Goal: Task Accomplishment & Management: Manage account settings

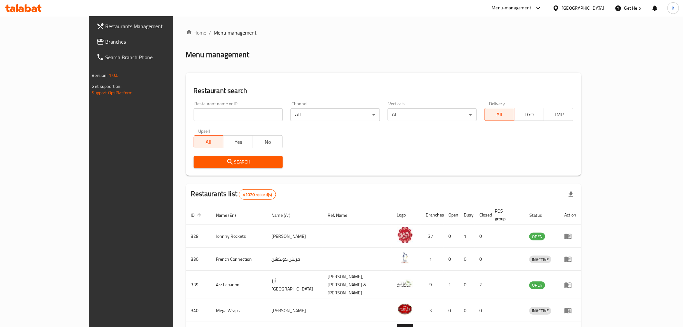
click at [215, 113] on input "search" at bounding box center [238, 114] width 89 height 13
type input "Maiz T"
click button "Search" at bounding box center [238, 162] width 89 height 12
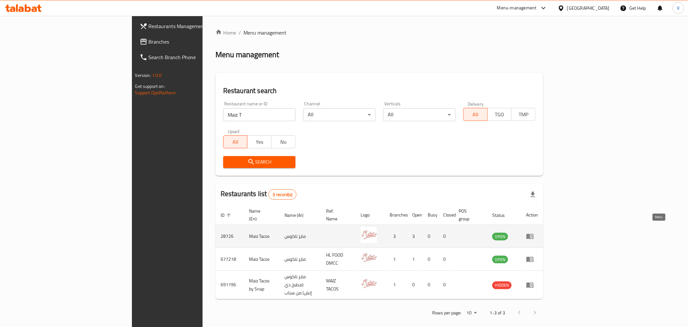
click at [534, 232] on icon "enhanced table" at bounding box center [530, 236] width 8 height 8
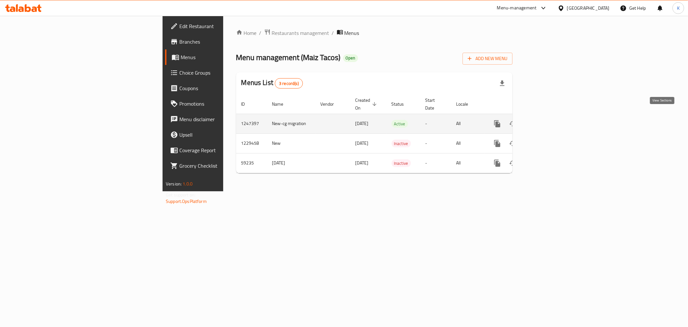
click at [548, 120] on icon "enhanced table" at bounding box center [544, 124] width 8 height 8
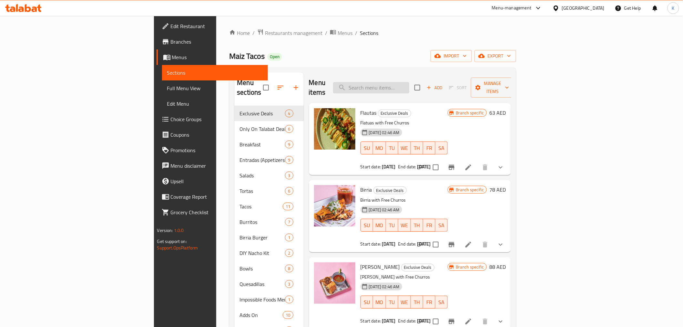
click at [409, 82] on input "search" at bounding box center [371, 87] width 76 height 11
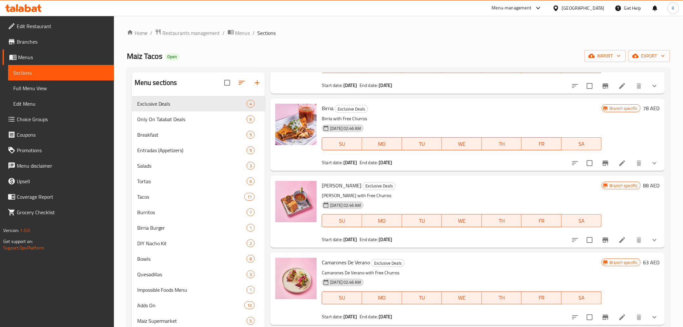
scroll to position [5, 0]
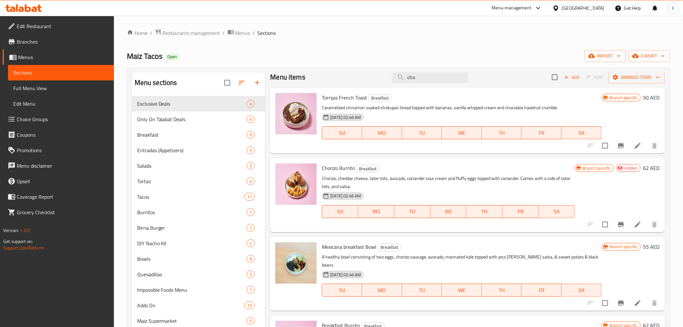
type input "cho"
click at [618, 224] on icon "Branch-specific-item" at bounding box center [621, 224] width 6 height 5
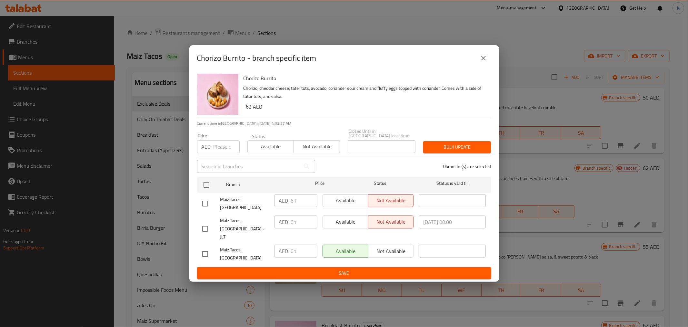
click at [204, 247] on input "checkbox" at bounding box center [205, 254] width 14 height 14
checkbox input "true"
drag, startPoint x: 297, startPoint y: 247, endPoint x: 283, endPoint y: 247, distance: 14.8
click at [284, 247] on div "AED 61 ​" at bounding box center [296, 250] width 43 height 13
type input "62"
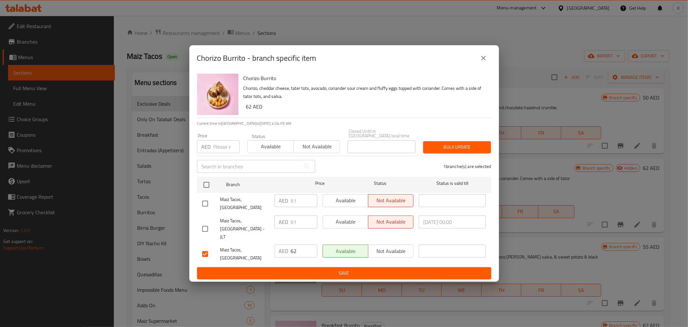
drag, startPoint x: 318, startPoint y: 263, endPoint x: 302, endPoint y: 178, distance: 86.0
click at [302, 178] on div "Chorizo Burrito Chorizo, cheddar cheese, tater tots, avocado, coriander sour cr…" at bounding box center [344, 176] width 310 height 211
click at [481, 62] on icon "close" at bounding box center [484, 58] width 8 height 8
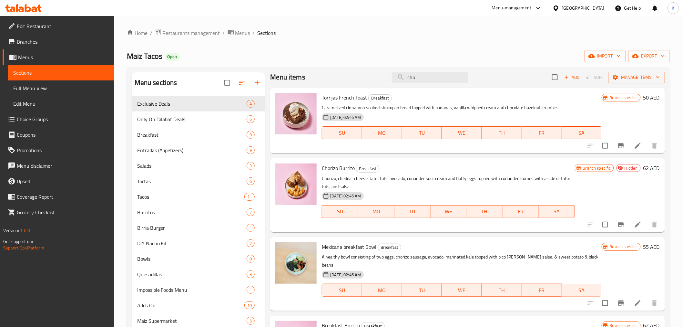
click at [26, 38] on span "Branches" at bounding box center [63, 42] width 92 height 8
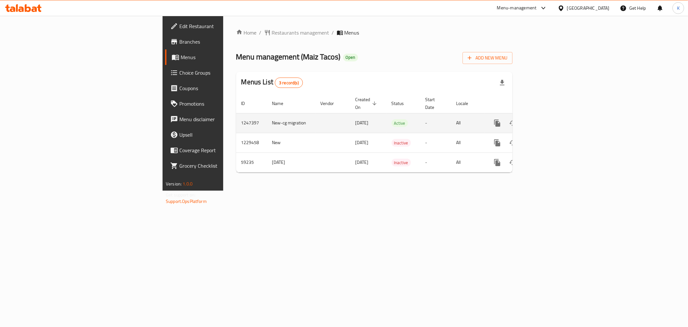
click at [548, 119] on icon "enhanced table" at bounding box center [544, 123] width 8 height 8
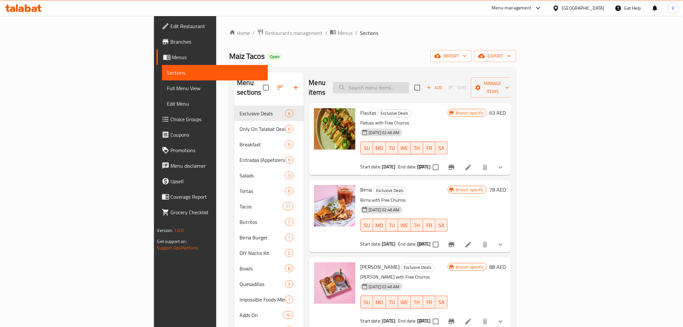
click at [409, 82] on input "search" at bounding box center [371, 87] width 76 height 11
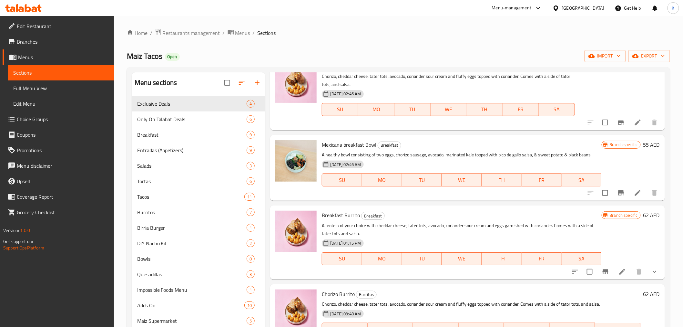
scroll to position [72, 0]
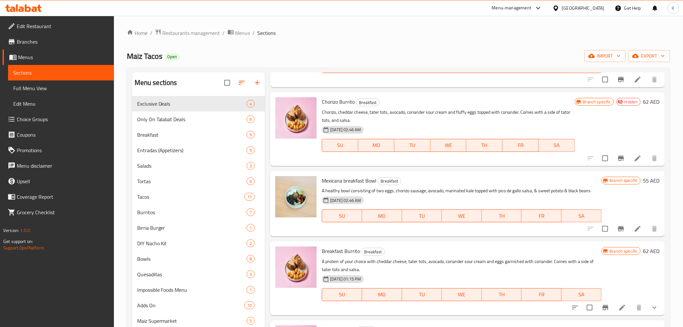
type input "cho"
click at [629, 160] on li at bounding box center [638, 158] width 18 height 12
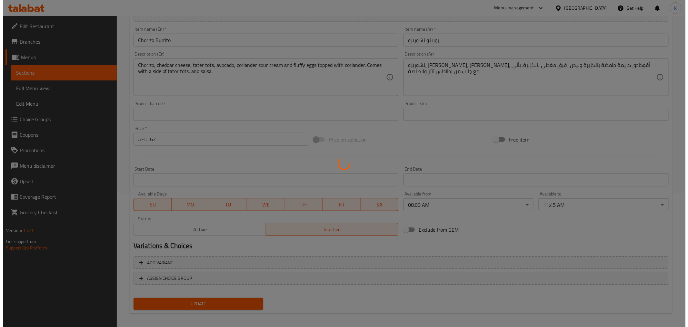
scroll to position [137, 0]
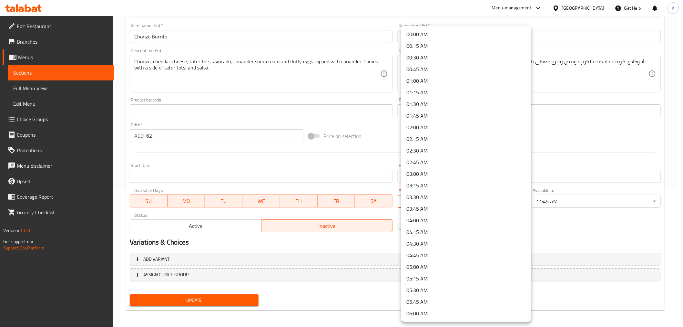
click at [489, 189] on body "​ Menu-management [GEOGRAPHIC_DATA] Get Help K Edit Restaurant Branches Menus S…" at bounding box center [341, 33] width 683 height 311
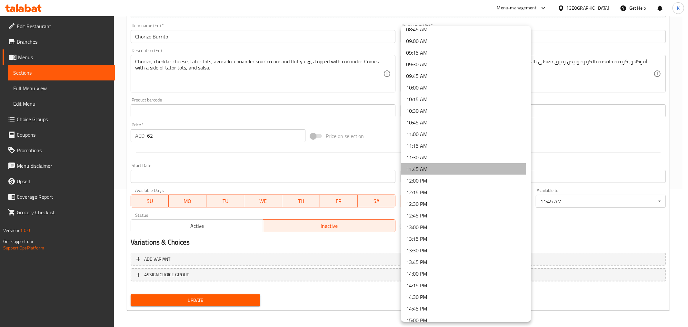
click at [428, 170] on li "11:45 AM" at bounding box center [466, 169] width 130 height 12
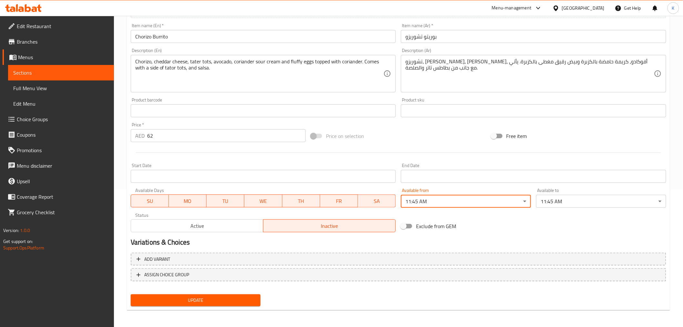
click at [560, 189] on body "​ Menu-management [GEOGRAPHIC_DATA] Get Help K Edit Restaurant Branches Menus S…" at bounding box center [341, 33] width 683 height 311
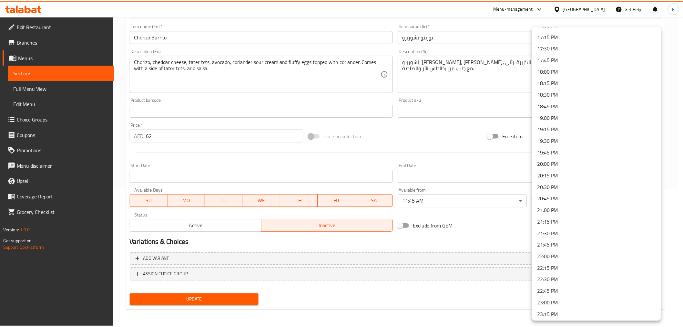
scroll to position [836, 0]
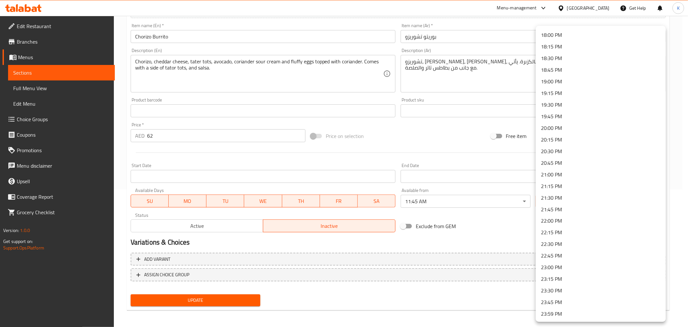
click at [559, 314] on li "23:59 PM" at bounding box center [601, 314] width 130 height 12
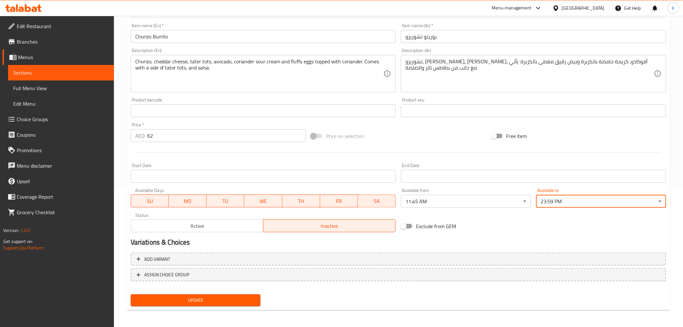
click at [224, 294] on button "Update" at bounding box center [196, 300] width 130 height 12
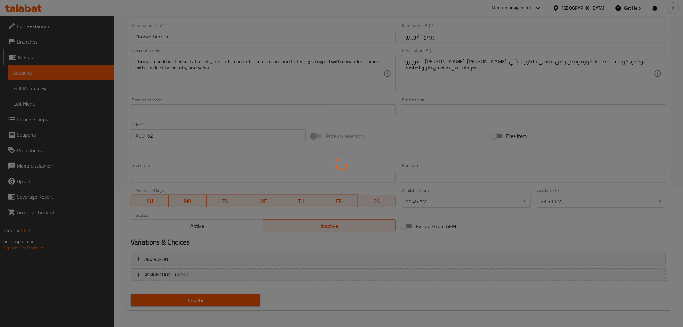
scroll to position [0, 0]
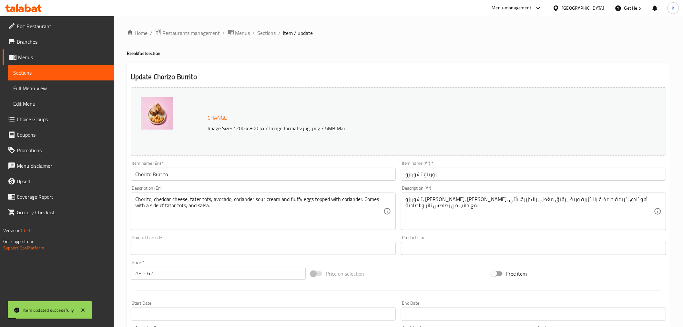
click at [271, 30] on span "Sections" at bounding box center [266, 33] width 18 height 8
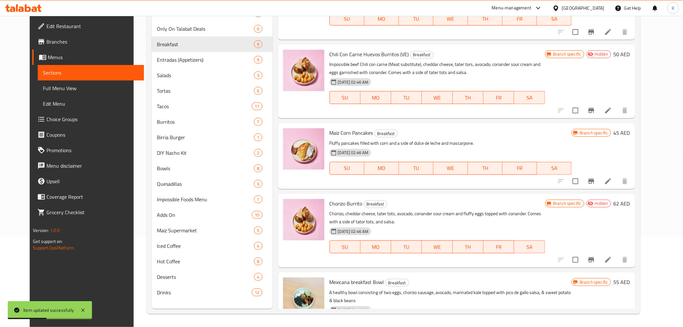
scroll to position [179, 0]
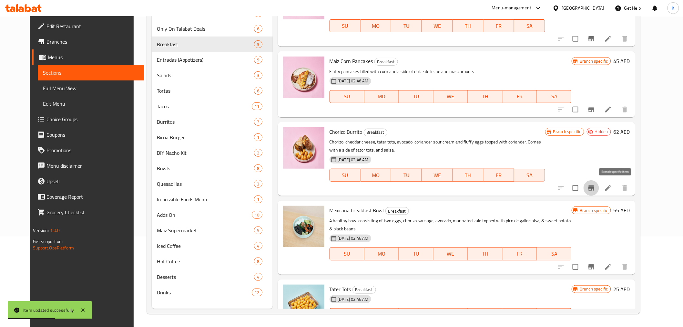
click at [595, 191] on icon "Branch-specific-item" at bounding box center [591, 188] width 8 height 8
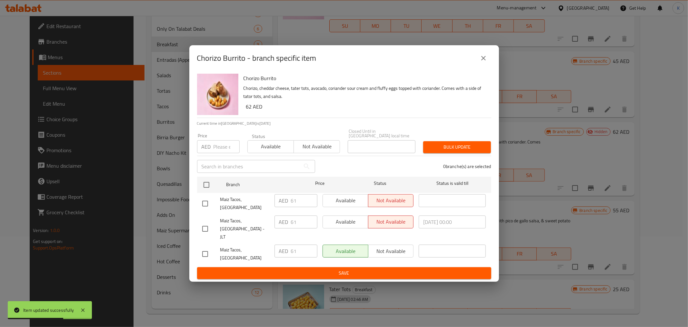
click at [204, 250] on input "checkbox" at bounding box center [205, 254] width 14 height 14
checkbox input "true"
click at [293, 244] on input "61" at bounding box center [304, 250] width 26 height 13
click at [292, 244] on input "61" at bounding box center [304, 250] width 26 height 13
type input "62"
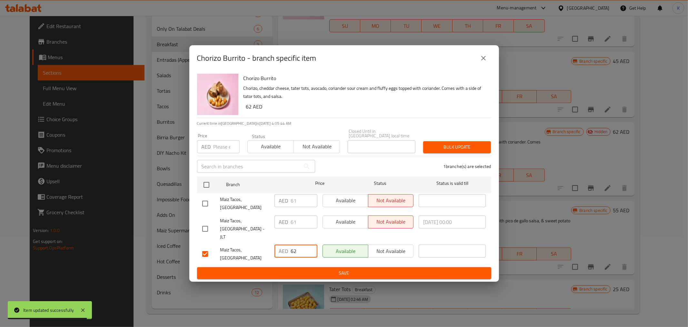
click at [345, 269] on span "Save" at bounding box center [344, 273] width 284 height 8
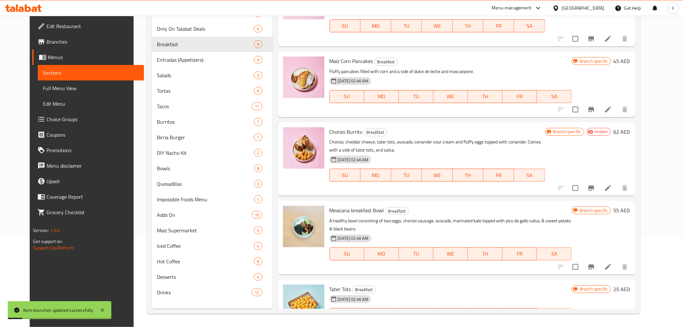
click at [595, 188] on icon "Branch-specific-item" at bounding box center [591, 188] width 8 height 8
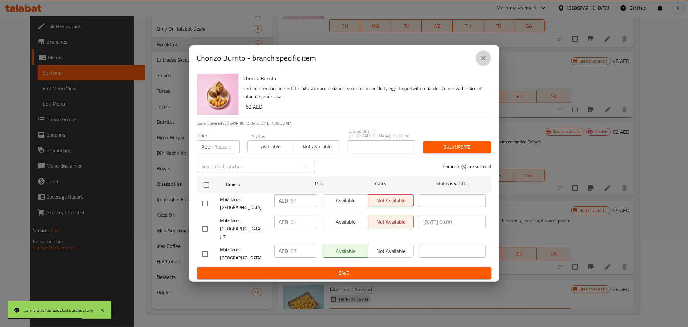
click at [483, 62] on icon "close" at bounding box center [484, 58] width 8 height 8
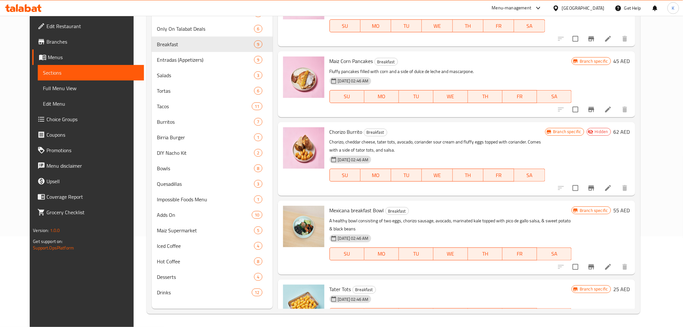
scroll to position [0, 0]
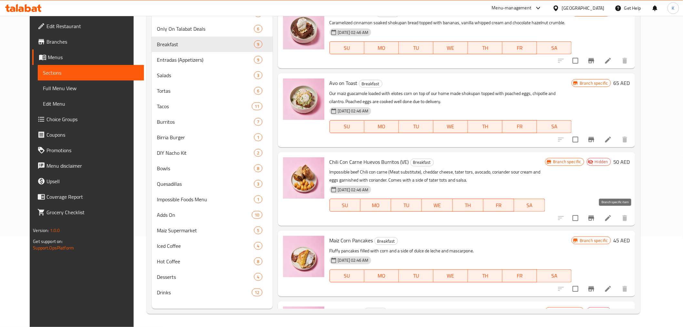
click at [595, 219] on icon "Branch-specific-item" at bounding box center [591, 218] width 8 height 8
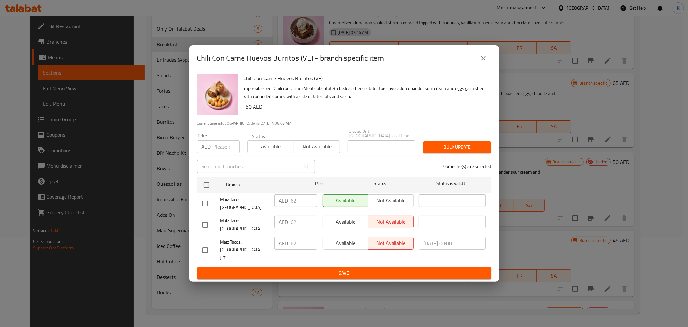
click at [491, 66] on div "Chili Con Carne Huevos Burritos (VE) - branch specific item" at bounding box center [344, 57] width 294 height 15
click at [488, 66] on button "close" at bounding box center [483, 57] width 15 height 15
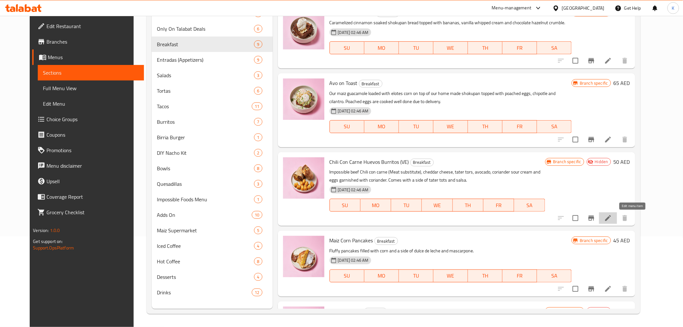
click at [611, 217] on icon at bounding box center [608, 218] width 6 height 6
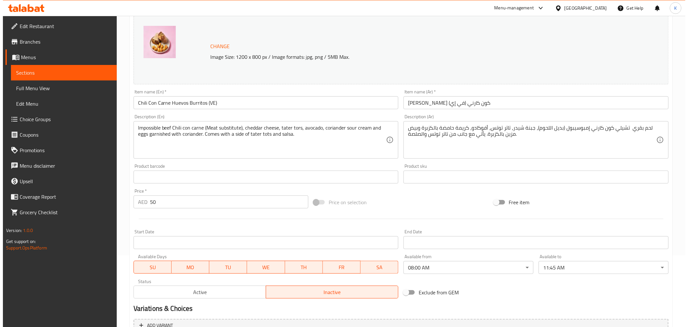
scroll to position [72, 0]
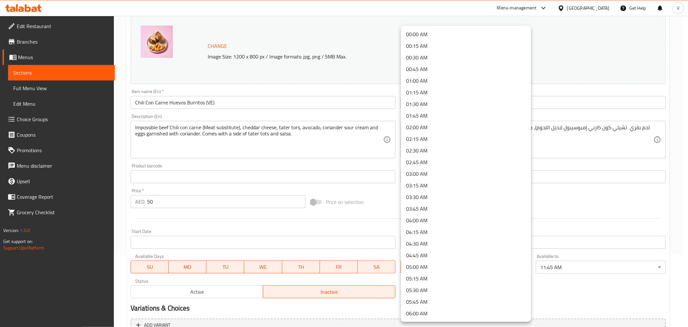
click at [439, 255] on body "​ Menu-management [GEOGRAPHIC_DATA] Get Help K Edit Restaurant Branches Menus S…" at bounding box center [344, 99] width 688 height 311
click at [436, 236] on li "11:45 AM" at bounding box center [466, 241] width 130 height 12
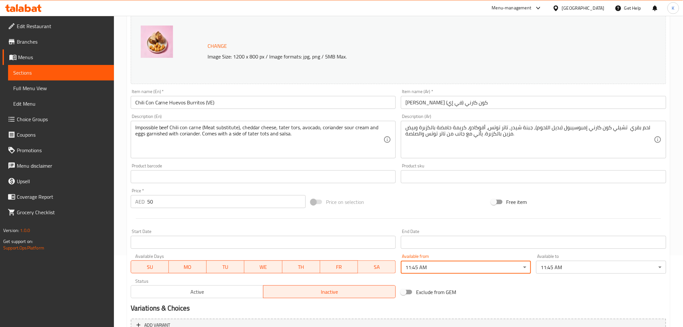
click at [574, 255] on body "​ Menu-management [GEOGRAPHIC_DATA] Get Help K Edit Restaurant Branches Menus S…" at bounding box center [341, 99] width 683 height 311
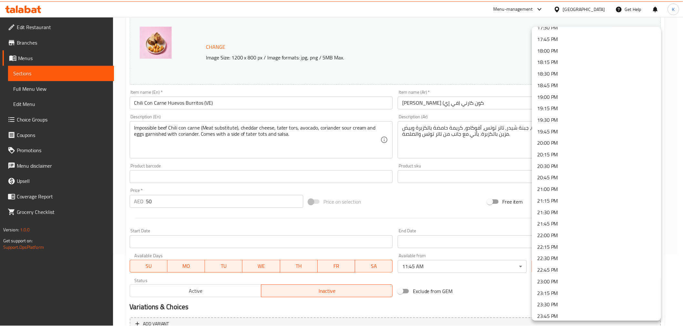
scroll to position [836, 0]
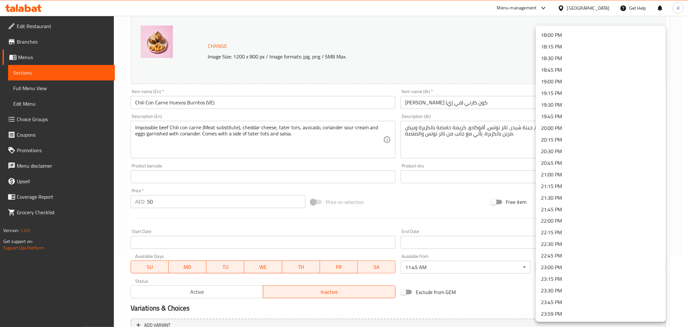
click at [553, 313] on li "23:59 PM" at bounding box center [601, 314] width 130 height 12
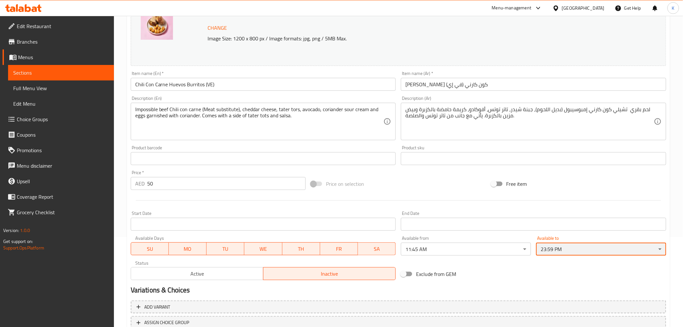
scroll to position [137, 0]
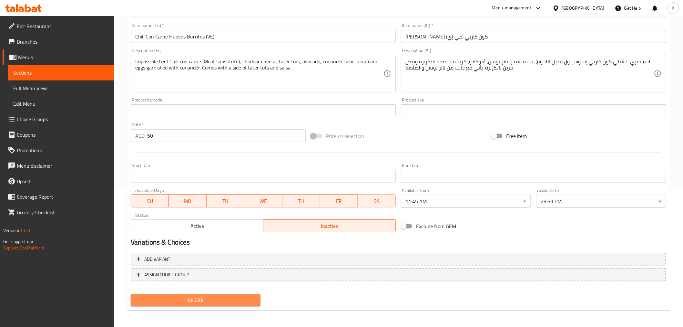
click at [208, 296] on span "Update" at bounding box center [196, 300] width 120 height 8
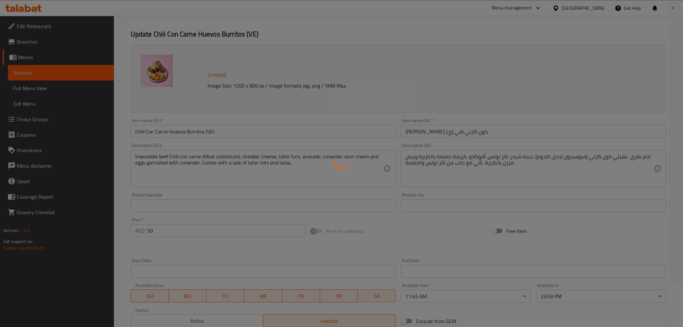
scroll to position [0, 0]
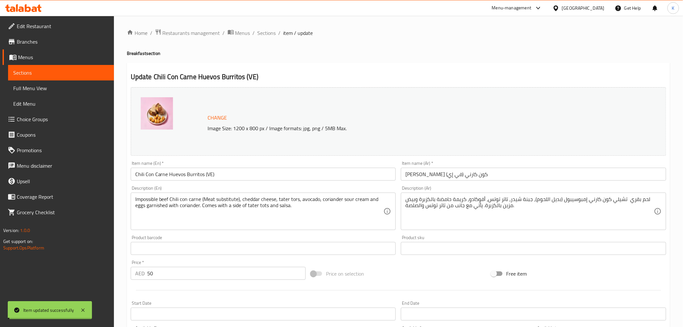
click at [269, 32] on span "Sections" at bounding box center [266, 33] width 18 height 8
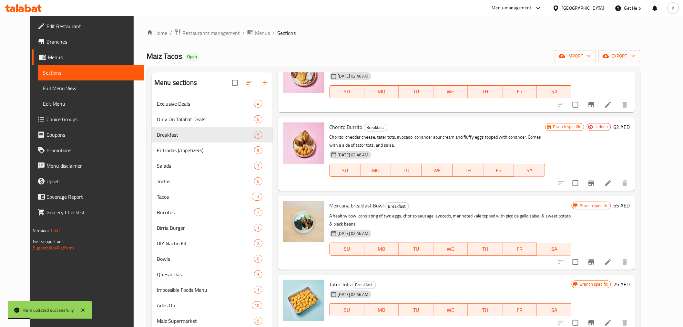
scroll to position [287, 0]
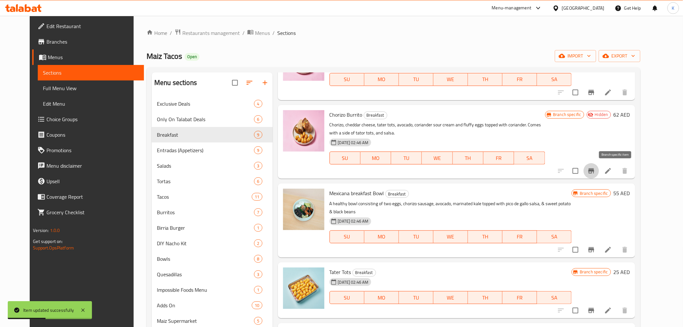
click at [594, 168] on icon "Branch-specific-item" at bounding box center [591, 170] width 6 height 5
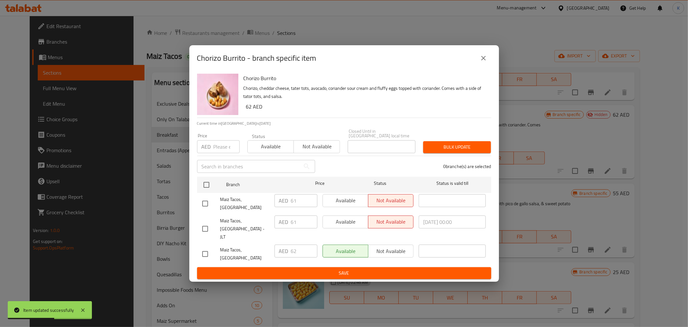
click at [485, 62] on icon "close" at bounding box center [484, 58] width 8 height 8
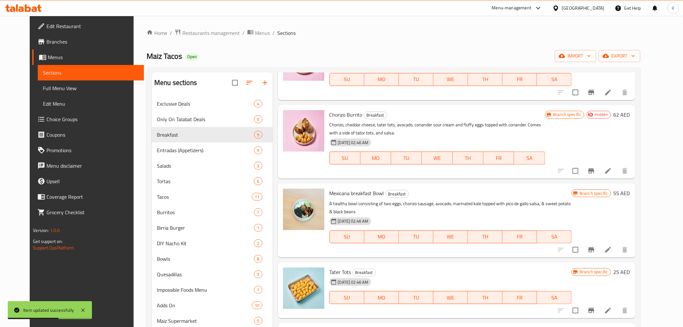
scroll to position [143, 0]
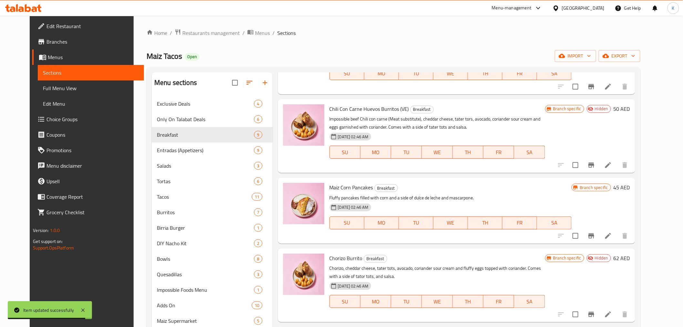
click at [612, 166] on icon at bounding box center [608, 165] width 8 height 8
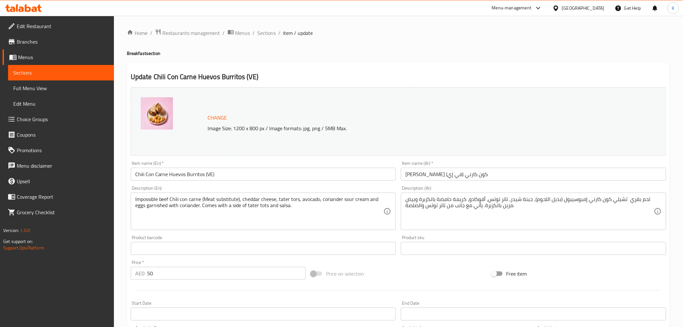
drag, startPoint x: 264, startPoint y: 35, endPoint x: 244, endPoint y: 4, distance: 36.2
click at [264, 35] on span "Sections" at bounding box center [266, 33] width 18 height 8
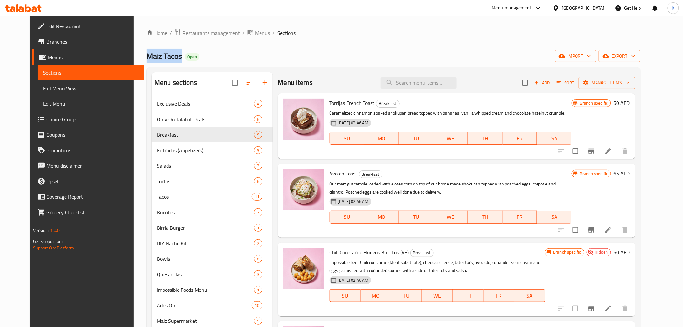
drag, startPoint x: 129, startPoint y: 57, endPoint x: 163, endPoint y: 59, distance: 33.6
click at [163, 59] on h2 "Maiz Tacos Open" at bounding box center [172, 56] width 53 height 10
copy span "Maiz Tacos"
click at [186, 31] on span "Restaurants management" at bounding box center [210, 33] width 57 height 8
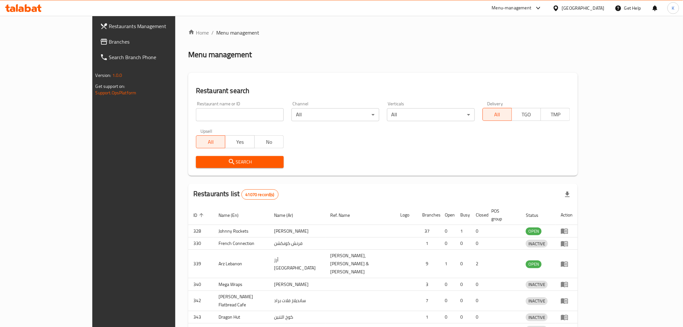
click at [237, 112] on div "Home / Menu management Menu management Restaurant search Restaurant name or ID …" at bounding box center [382, 212] width 389 height 366
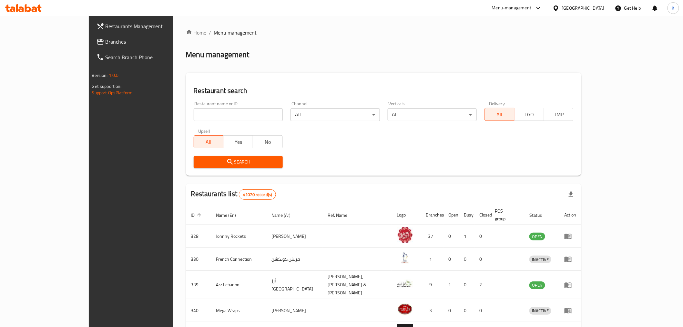
click at [239, 112] on input "search" at bounding box center [238, 114] width 89 height 13
paste input "Maiz Tacos"
type input "Maiz Tacos"
click at [217, 162] on span "Search" at bounding box center [238, 162] width 79 height 8
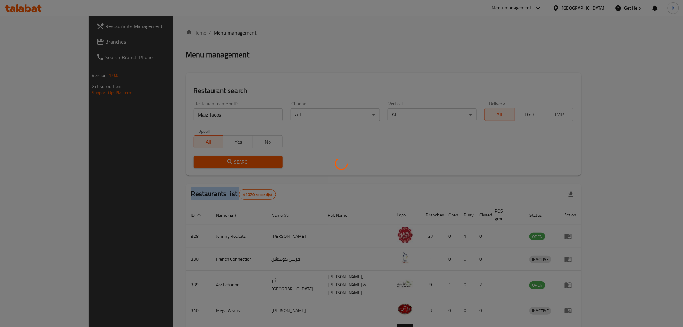
click at [217, 162] on div at bounding box center [341, 163] width 683 height 327
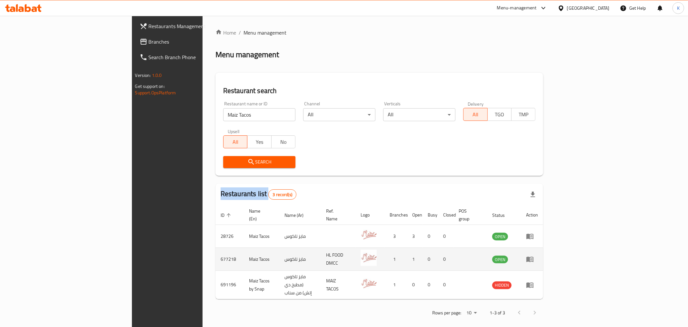
click at [534, 257] on icon "enhanced table" at bounding box center [530, 259] width 7 height 5
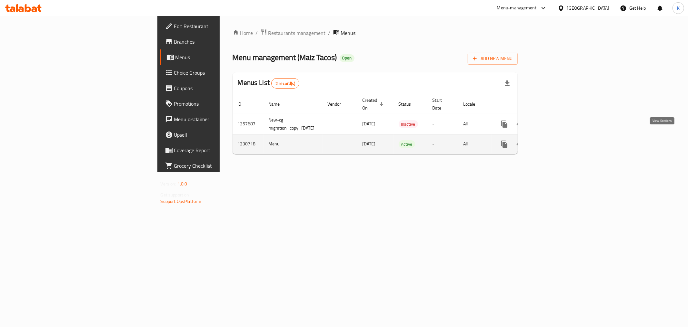
click at [555, 140] on icon "enhanced table" at bounding box center [551, 144] width 8 height 8
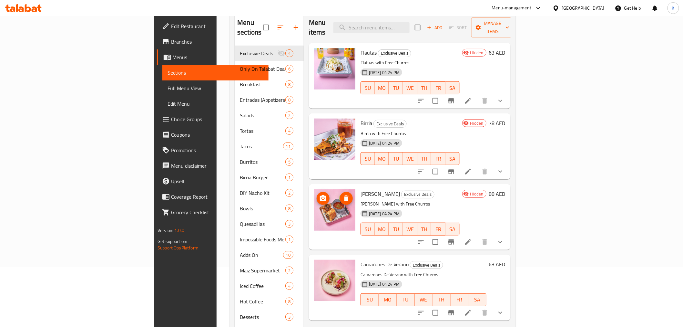
scroll to position [18, 0]
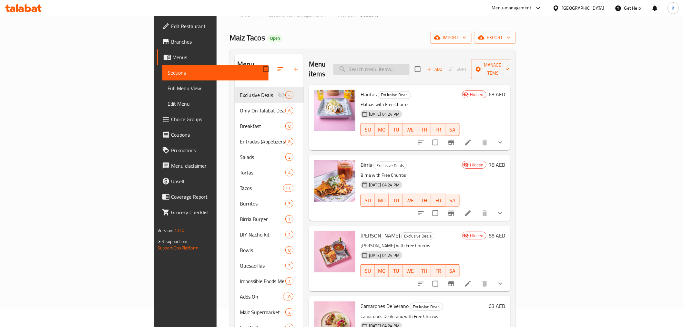
click at [409, 64] on input "search" at bounding box center [371, 69] width 76 height 11
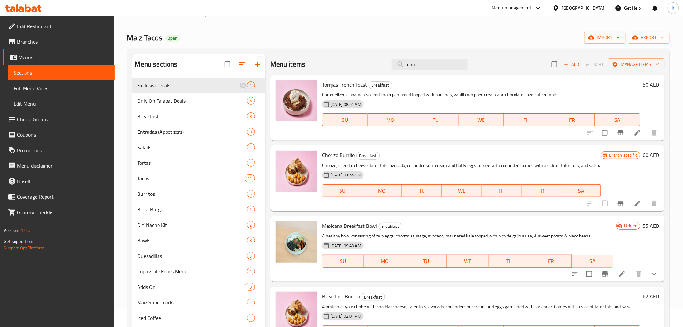
type input "cho"
click at [620, 210] on button "Branch-specific-item" at bounding box center [620, 203] width 15 height 15
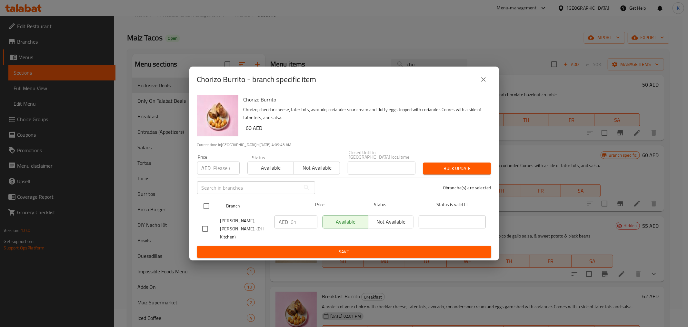
click at [205, 208] on input "checkbox" at bounding box center [207, 206] width 14 height 14
checkbox input "true"
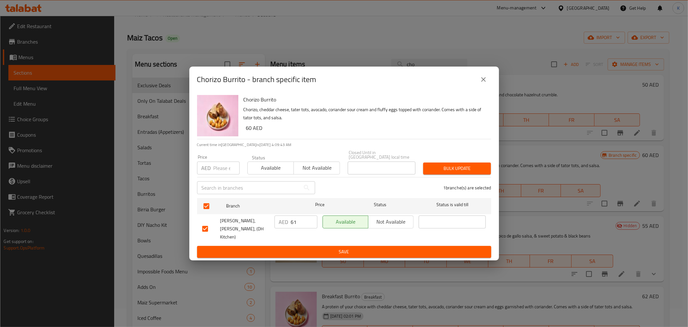
click at [218, 172] on input "number" at bounding box center [227, 167] width 26 height 13
type input "62"
click at [433, 170] on span "Bulk update" at bounding box center [456, 168] width 57 height 8
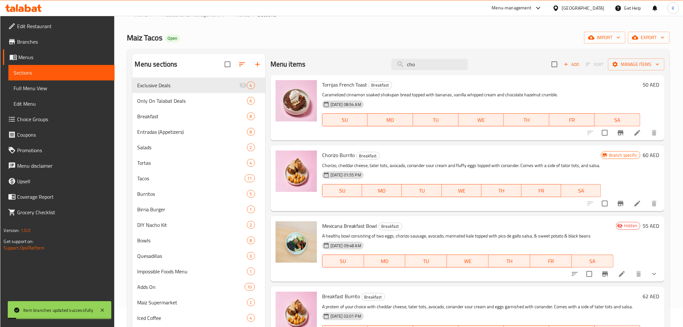
click at [636, 209] on li at bounding box center [637, 203] width 18 height 12
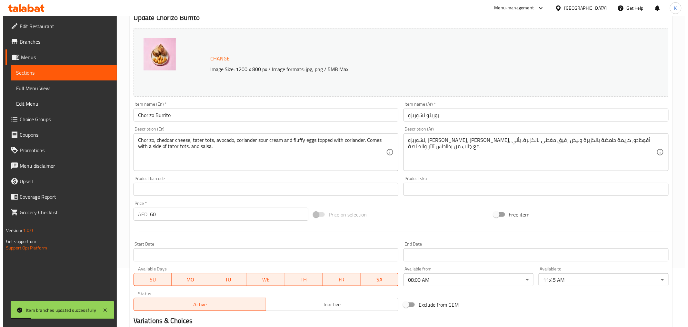
scroll to position [137, 0]
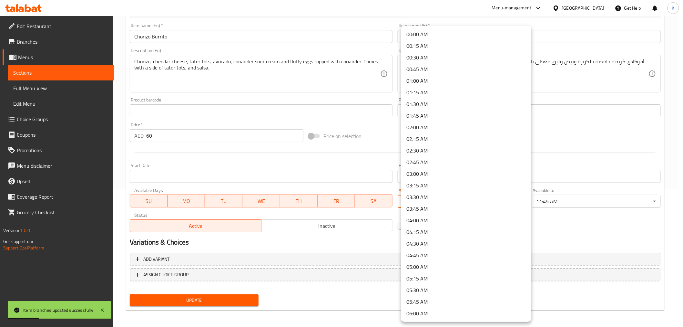
click at [440, 189] on body "Item branches updated successfully ​ Menu-management [GEOGRAPHIC_DATA] Get Help…" at bounding box center [341, 33] width 683 height 311
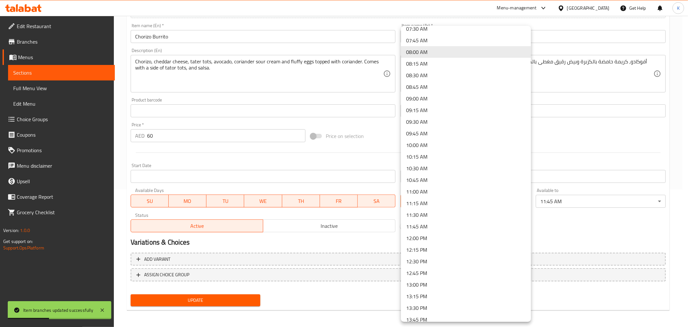
scroll to position [376, 0]
click at [432, 205] on li "11:45 AM" at bounding box center [466, 205] width 130 height 12
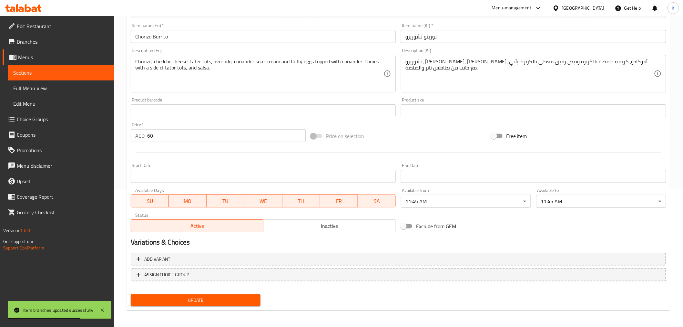
click at [568, 226] on div "Exclude from GEM" at bounding box center [488, 225] width 180 height 17
click at [575, 189] on body "Item branches updated successfully ​ Menu-management [GEOGRAPHIC_DATA] Get Help…" at bounding box center [344, 33] width 688 height 311
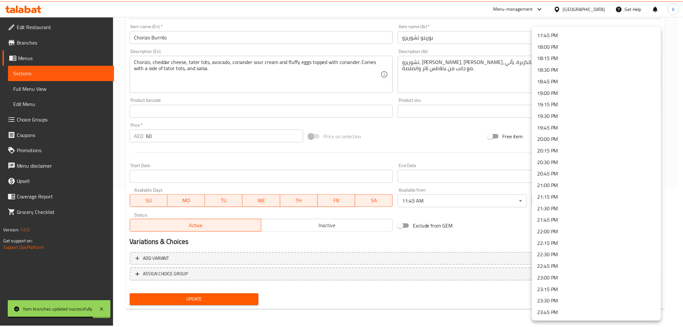
scroll to position [836, 0]
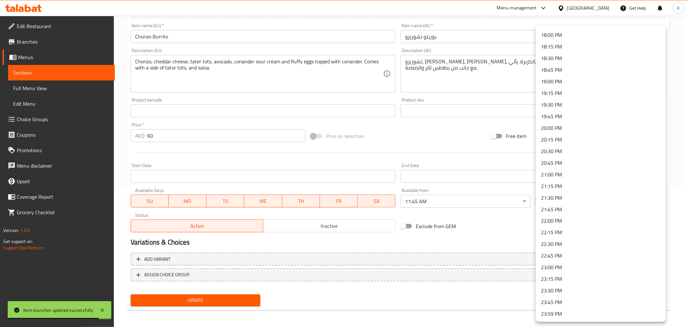
click at [574, 312] on li "23:59 PM" at bounding box center [601, 314] width 130 height 12
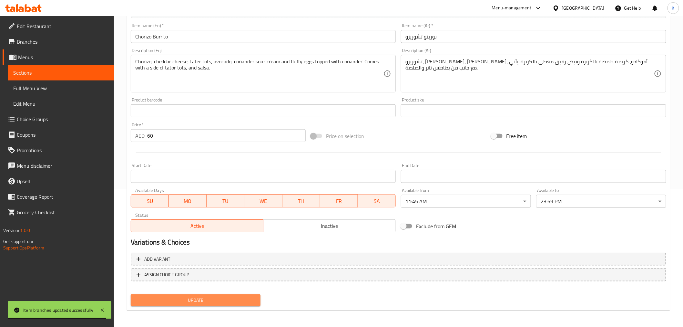
click at [228, 299] on span "Update" at bounding box center [196, 300] width 120 height 8
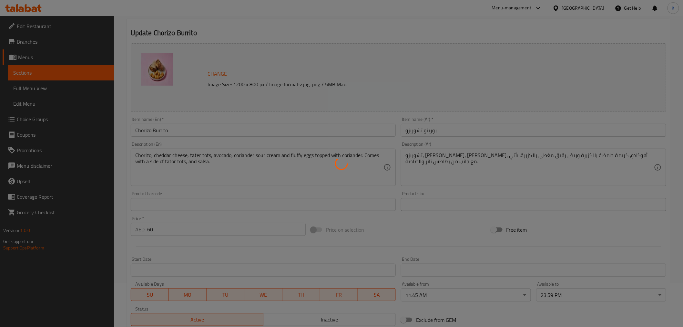
scroll to position [0, 0]
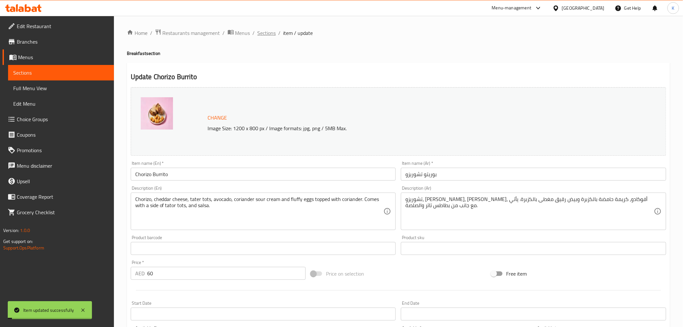
click at [262, 33] on span "Sections" at bounding box center [266, 33] width 18 height 8
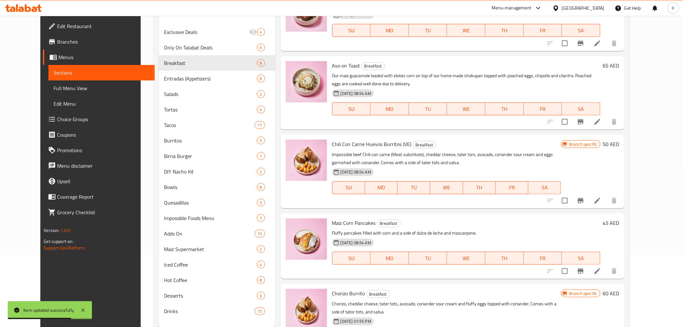
scroll to position [107, 0]
click at [584, 202] on icon "Branch-specific-item" at bounding box center [581, 200] width 8 height 8
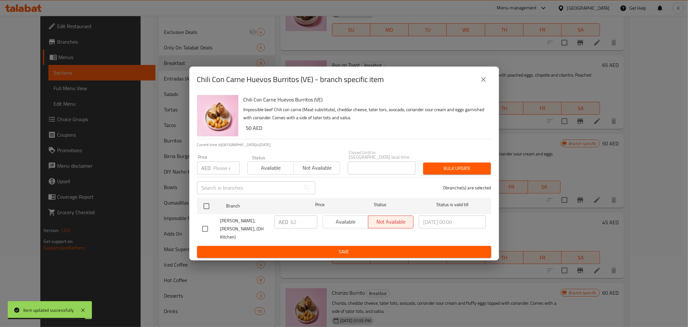
click at [495, 83] on div "Chili Con Carne Huevos Burritos (VE) - branch specific item" at bounding box center [344, 79] width 310 height 26
click at [485, 79] on button "close" at bounding box center [483, 79] width 15 height 15
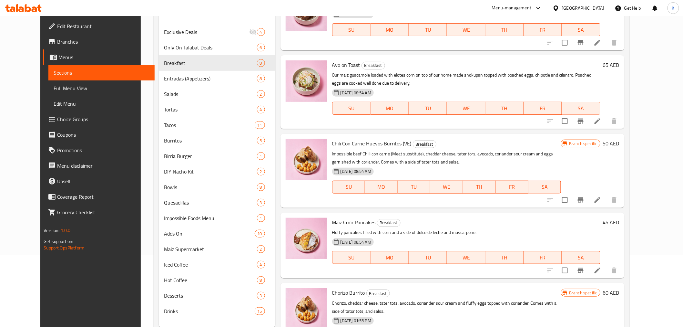
click at [619, 141] on h6 "50 AED" at bounding box center [611, 143] width 16 height 9
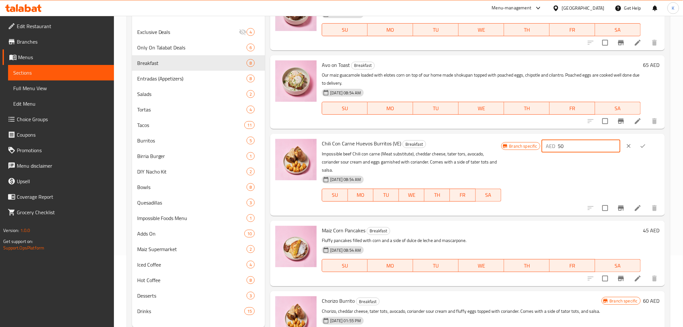
drag, startPoint x: 594, startPoint y: 145, endPoint x: 469, endPoint y: 143, distance: 125.2
click at [469, 143] on div "Chili Con Carne Huevos Burritos (VE) Breakfast Impossible beef Chili con carne …" at bounding box center [490, 174] width 343 height 76
type input "62"
click at [642, 146] on icon "ok" at bounding box center [643, 146] width 6 height 6
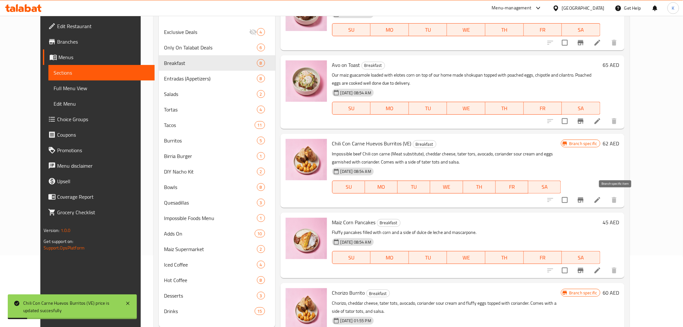
click at [584, 198] on icon "Branch-specific-item" at bounding box center [581, 200] width 8 height 8
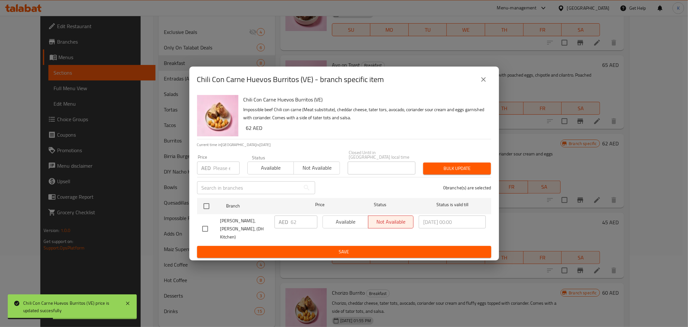
click at [481, 76] on div "Chili Con Carne Huevos Burritos (VE) - branch specific item" at bounding box center [344, 79] width 294 height 15
click at [485, 83] on icon "close" at bounding box center [484, 80] width 8 height 8
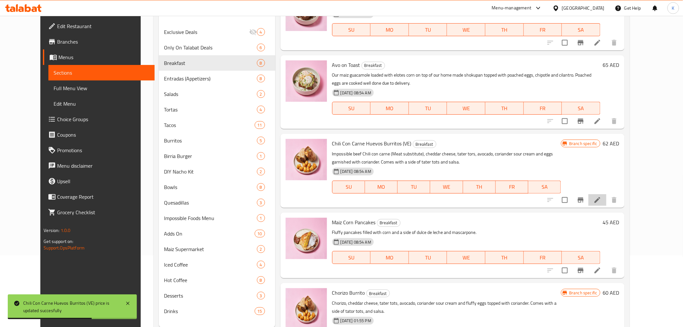
click at [600, 200] on icon at bounding box center [597, 200] width 6 height 6
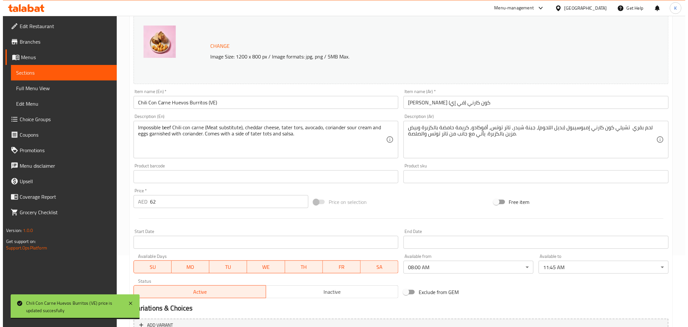
scroll to position [137, 0]
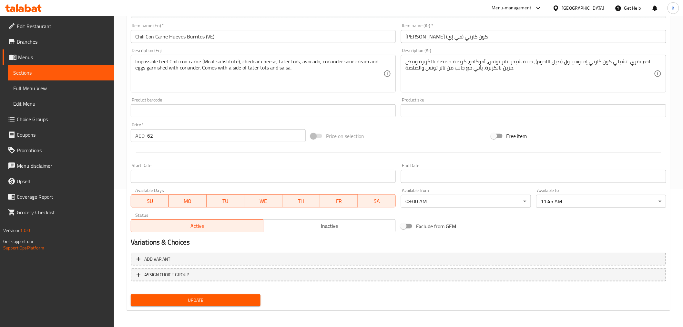
click at [433, 189] on body "​ Menu-management [GEOGRAPHIC_DATA] Get Help K Edit Restaurant Branches Menus S…" at bounding box center [341, 33] width 683 height 311
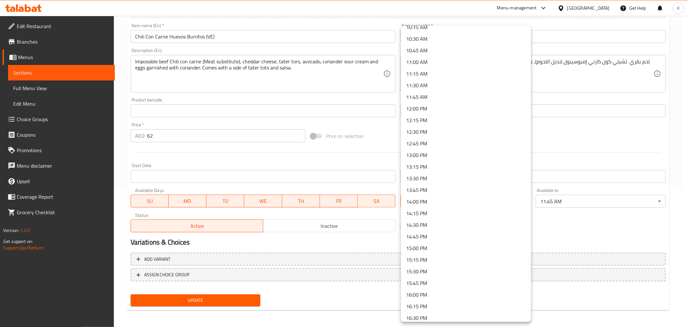
scroll to position [483, 0]
click at [424, 97] on li "11:45 AM" at bounding box center [466, 97] width 130 height 12
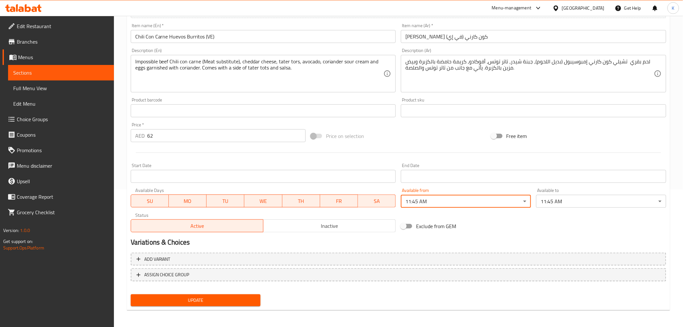
click at [554, 189] on body "​ Menu-management [GEOGRAPHIC_DATA] Get Help K Edit Restaurant Branches Menus S…" at bounding box center [341, 33] width 683 height 311
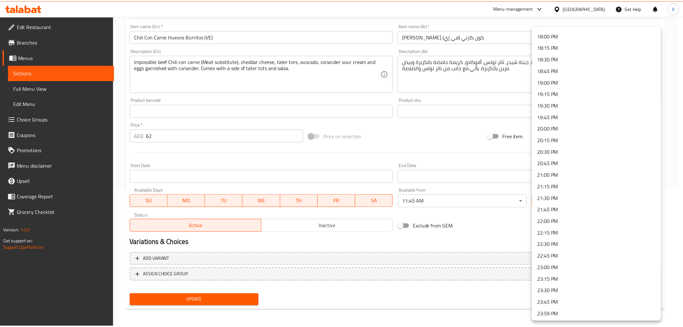
scroll to position [836, 0]
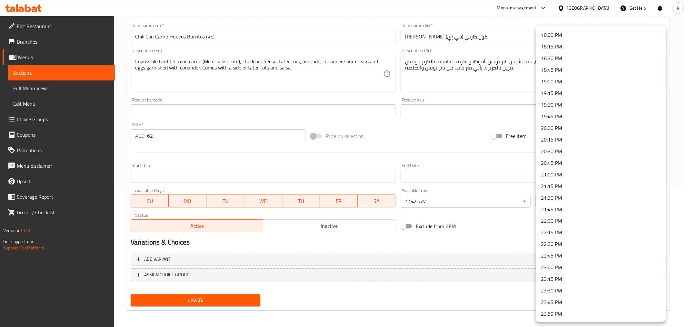
click at [550, 316] on li "23:59 PM" at bounding box center [601, 314] width 130 height 12
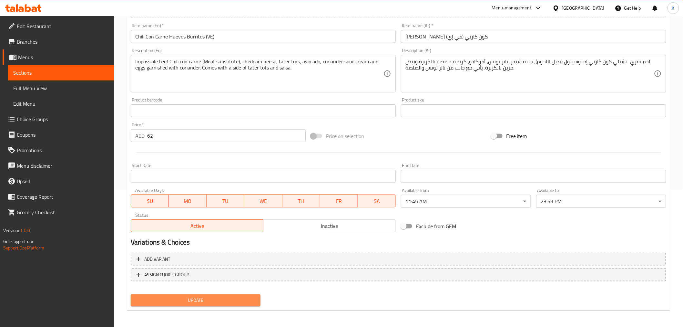
click at [207, 296] on span "Update" at bounding box center [196, 300] width 120 height 8
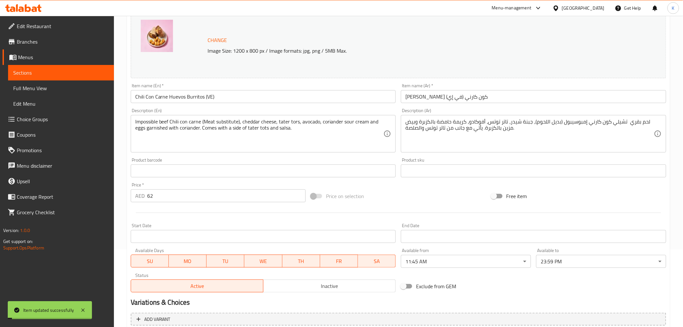
scroll to position [0, 0]
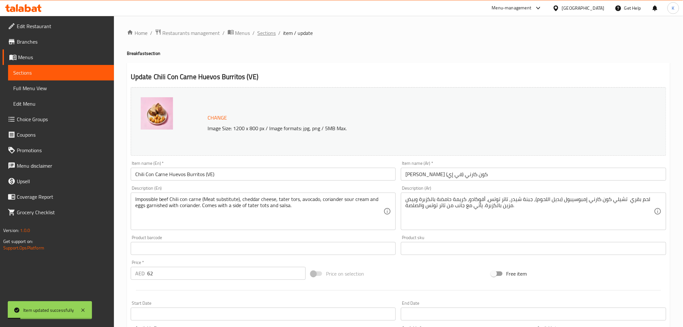
click at [267, 30] on span "Sections" at bounding box center [266, 33] width 18 height 8
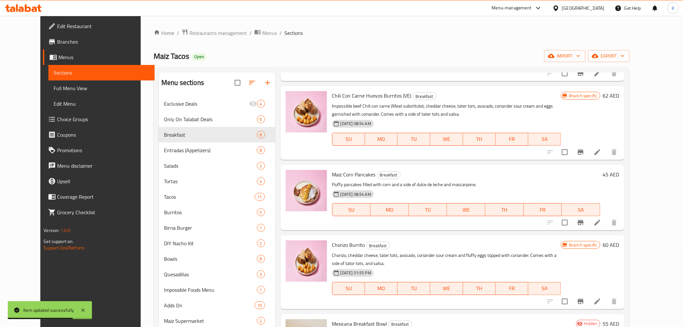
scroll to position [277, 0]
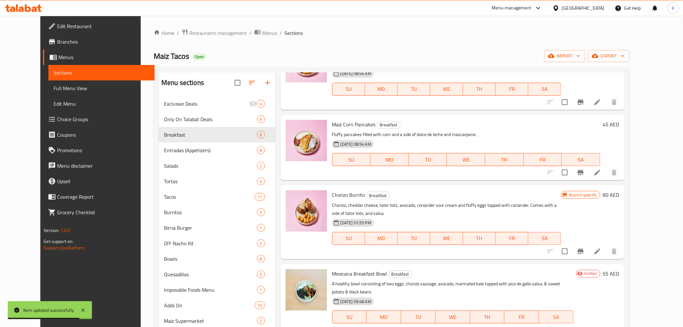
click at [619, 192] on h6 "60 AED" at bounding box center [611, 194] width 16 height 9
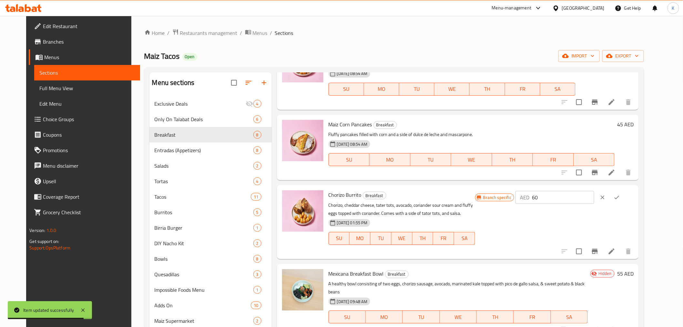
drag, startPoint x: 598, startPoint y: 196, endPoint x: 540, endPoint y: 199, distance: 57.2
click at [542, 199] on div "Branch specific AED 60 ​" at bounding box center [554, 197] width 158 height 14
type input "62"
click at [620, 197] on icon "ok" at bounding box center [616, 197] width 6 height 6
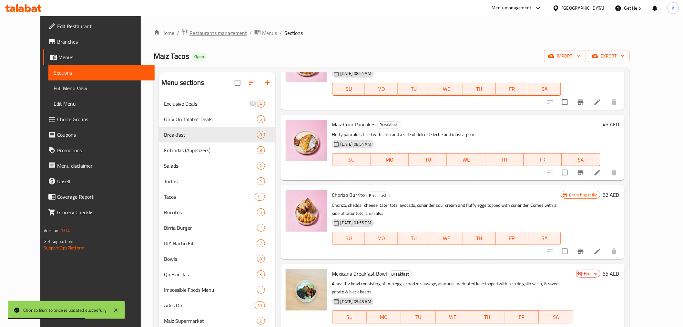
click at [189, 30] on span "Restaurants management" at bounding box center [217, 33] width 57 height 8
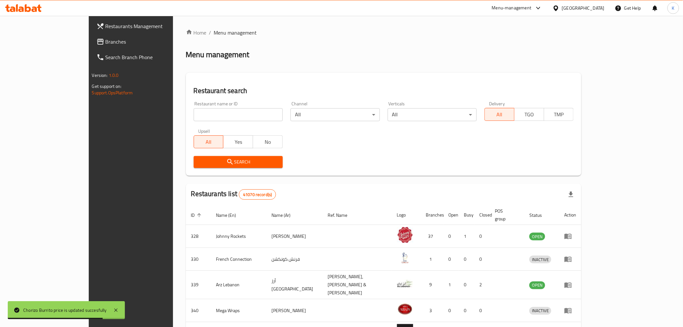
click at [206, 114] on input "search" at bounding box center [238, 114] width 89 height 13
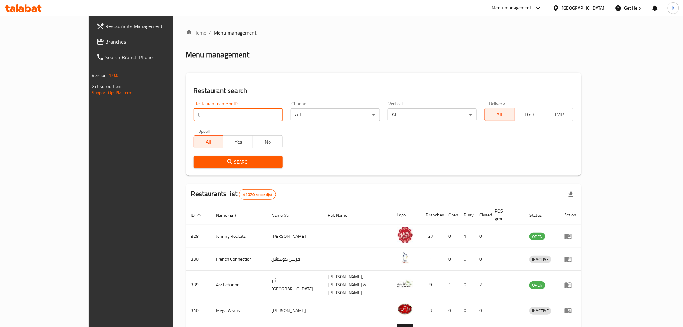
drag, startPoint x: 205, startPoint y: 111, endPoint x: 72, endPoint y: 101, distance: 133.4
click at [89, 101] on div "Restaurants Management Branches Search Branch Phone Version: 1.0.0 Get support …" at bounding box center [342, 255] width 506 height 478
type input "Maiz Tac"
click button "Search" at bounding box center [238, 162] width 89 height 12
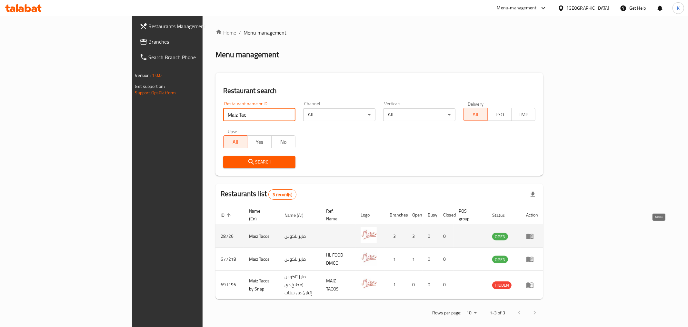
click at [534, 234] on icon "enhanced table" at bounding box center [530, 236] width 7 height 5
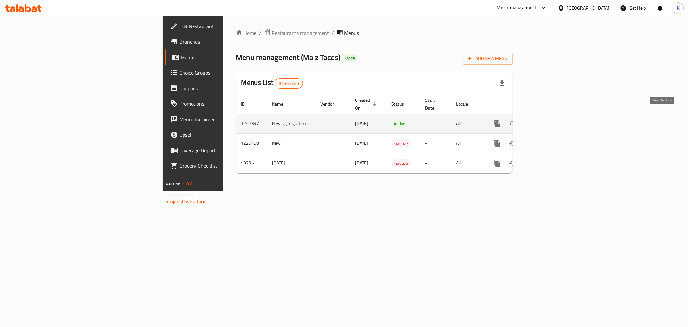
click at [548, 120] on icon "enhanced table" at bounding box center [544, 124] width 8 height 8
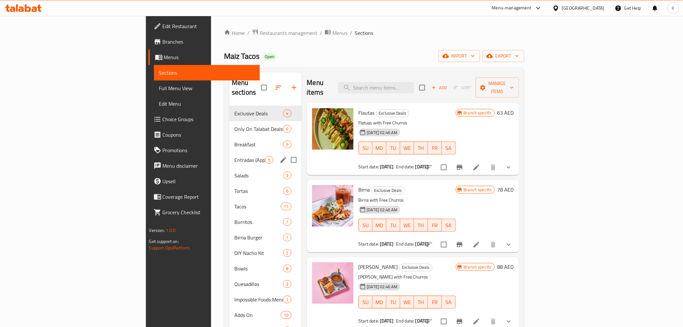
click at [234, 156] on span "Entradas (Appetizers)" at bounding box center [249, 160] width 31 height 8
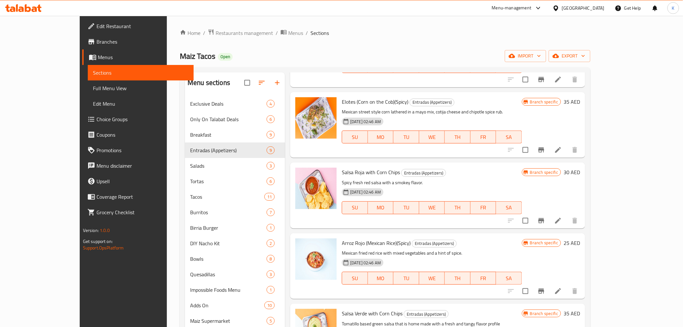
scroll to position [322, 0]
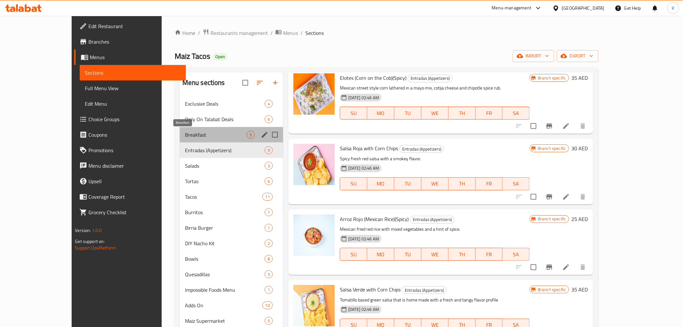
click at [208, 134] on span "Breakfast" at bounding box center [216, 135] width 62 height 8
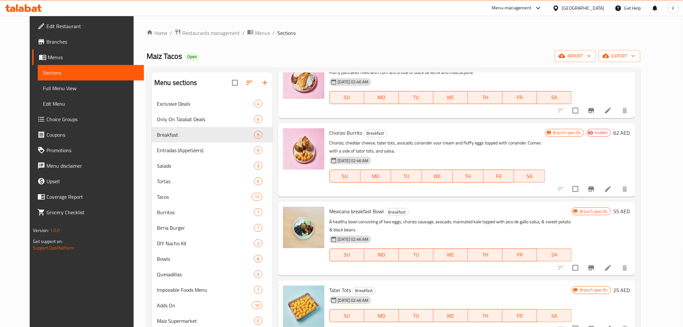
scroll to position [286, 0]
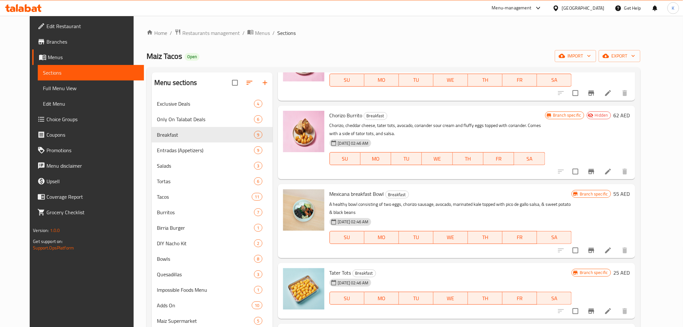
click at [594, 170] on icon "Branch-specific-item" at bounding box center [591, 171] width 6 height 5
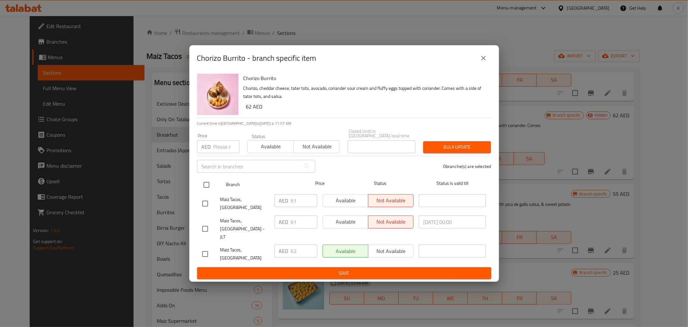
click at [204, 191] on input "checkbox" at bounding box center [207, 185] width 14 height 14
checkbox input "true"
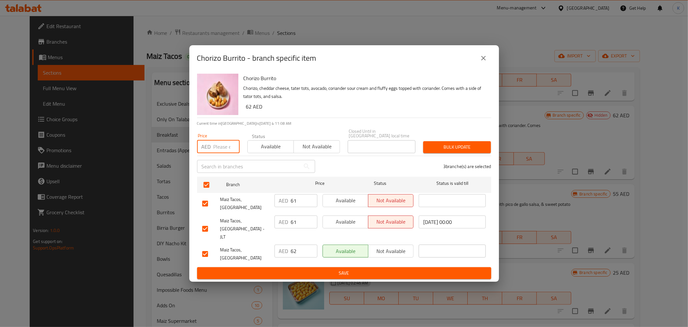
click at [217, 153] on input "number" at bounding box center [227, 146] width 26 height 13
type input "62"
click at [461, 151] on span "Bulk update" at bounding box center [456, 147] width 57 height 8
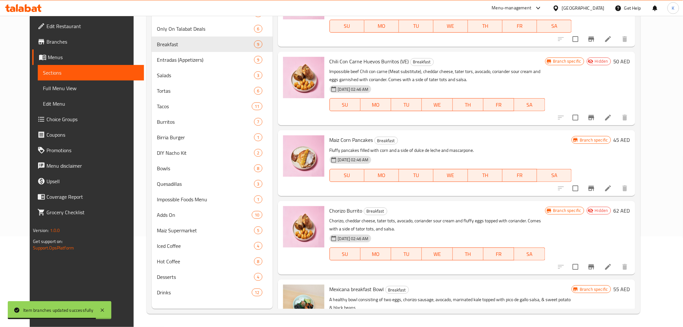
scroll to position [59, 0]
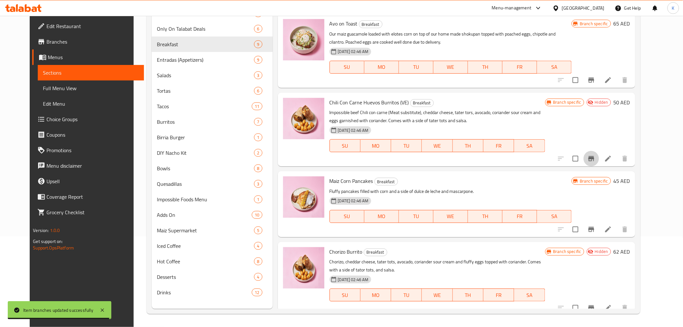
click at [595, 160] on icon "Branch-specific-item" at bounding box center [591, 159] width 8 height 8
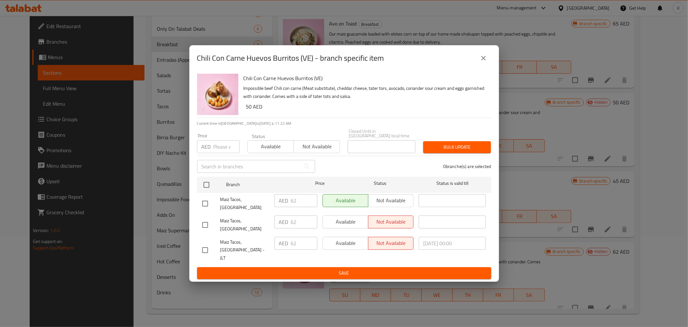
click at [489, 66] on button "close" at bounding box center [483, 57] width 15 height 15
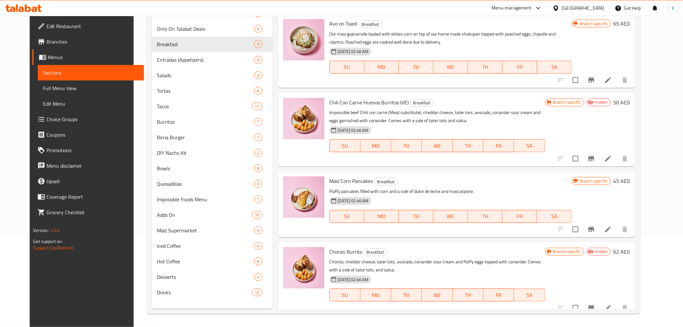
click at [630, 105] on h6 "50 AED" at bounding box center [621, 102] width 16 height 9
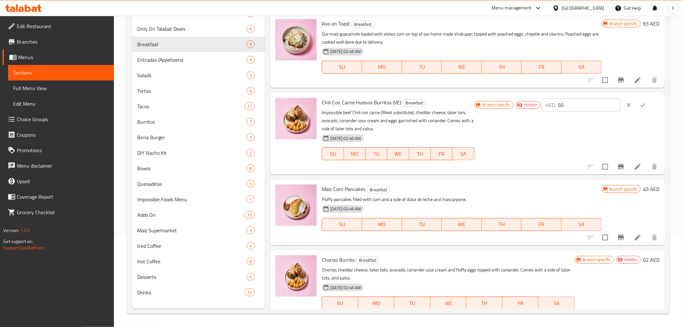
click at [640, 103] on icon "ok" at bounding box center [643, 105] width 6 height 6
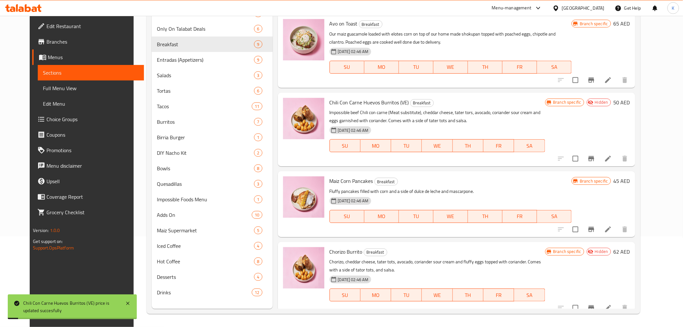
click at [630, 104] on h6 "50 AED" at bounding box center [621, 102] width 16 height 9
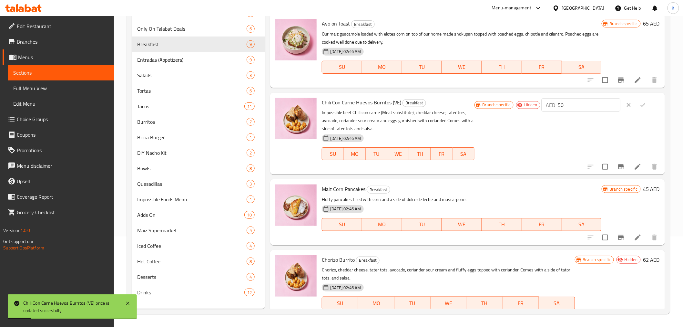
drag, startPoint x: 496, startPoint y: 99, endPoint x: 595, endPoint y: 107, distance: 99.4
click at [469, 98] on div "Chili Con Carne Huevos Burritos (VE) Breakfast Impossible beef Chili con carne …" at bounding box center [490, 133] width 343 height 76
drag, startPoint x: 580, startPoint y: 105, endPoint x: 366, endPoint y: 111, distance: 214.0
click at [366, 111] on div "Chili Con Carne Huevos Burritos (VE) Breakfast Impossible beef Chili con carne …" at bounding box center [490, 133] width 343 height 76
type input "5"
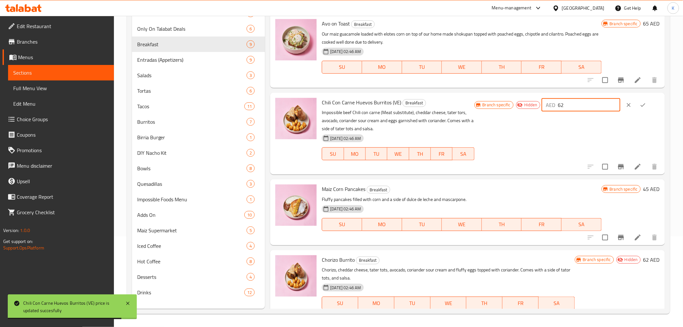
type input "62"
click at [645, 103] on button "ok" at bounding box center [643, 105] width 14 height 14
